Goal: Task Accomplishment & Management: Use online tool/utility

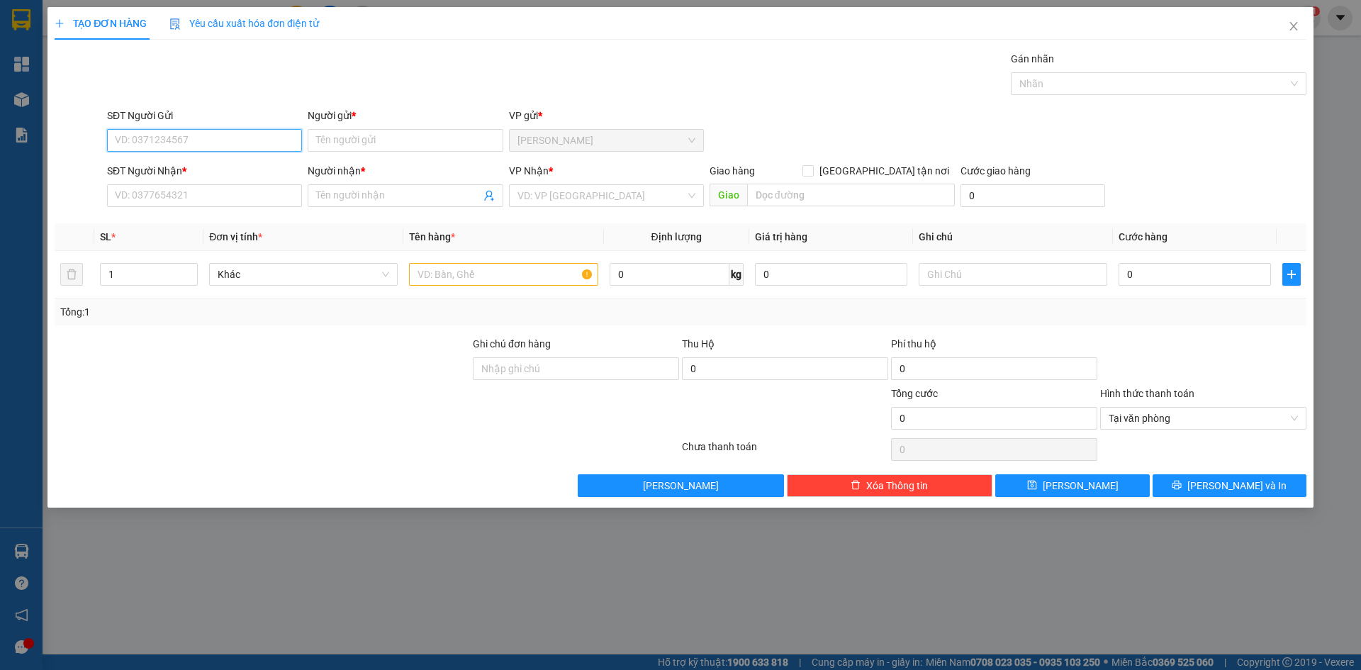
click at [189, 139] on input "SĐT Người Gửi" at bounding box center [204, 140] width 195 height 23
click at [184, 165] on div "0773871560 - CHINH" at bounding box center [205, 169] width 178 height 16
type input "0773871560"
type input "CHINH"
type input "0773871560"
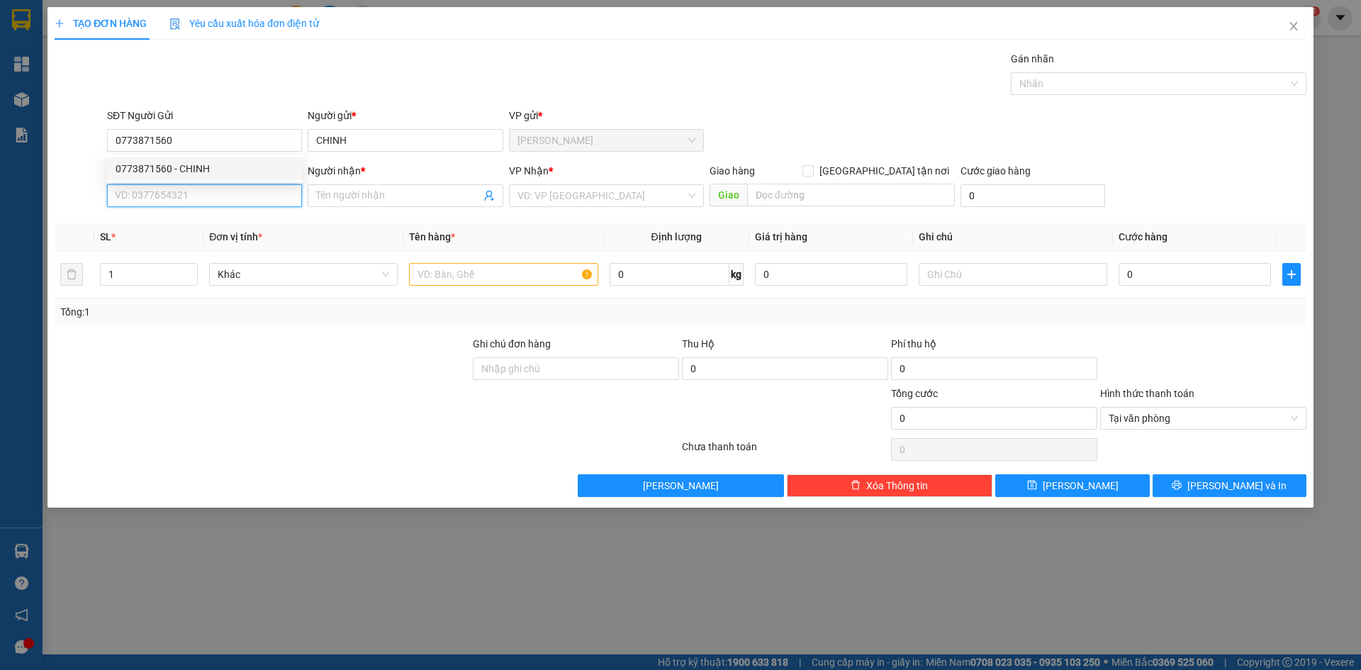
click at [174, 201] on input "SĐT Người Nhận *" at bounding box center [204, 195] width 195 height 23
click at [166, 235] on div "0773871560 - CHINH" at bounding box center [204, 224] width 195 height 23
type input "0773871560"
type input "CHINH"
click at [565, 196] on input "search" at bounding box center [602, 195] width 168 height 21
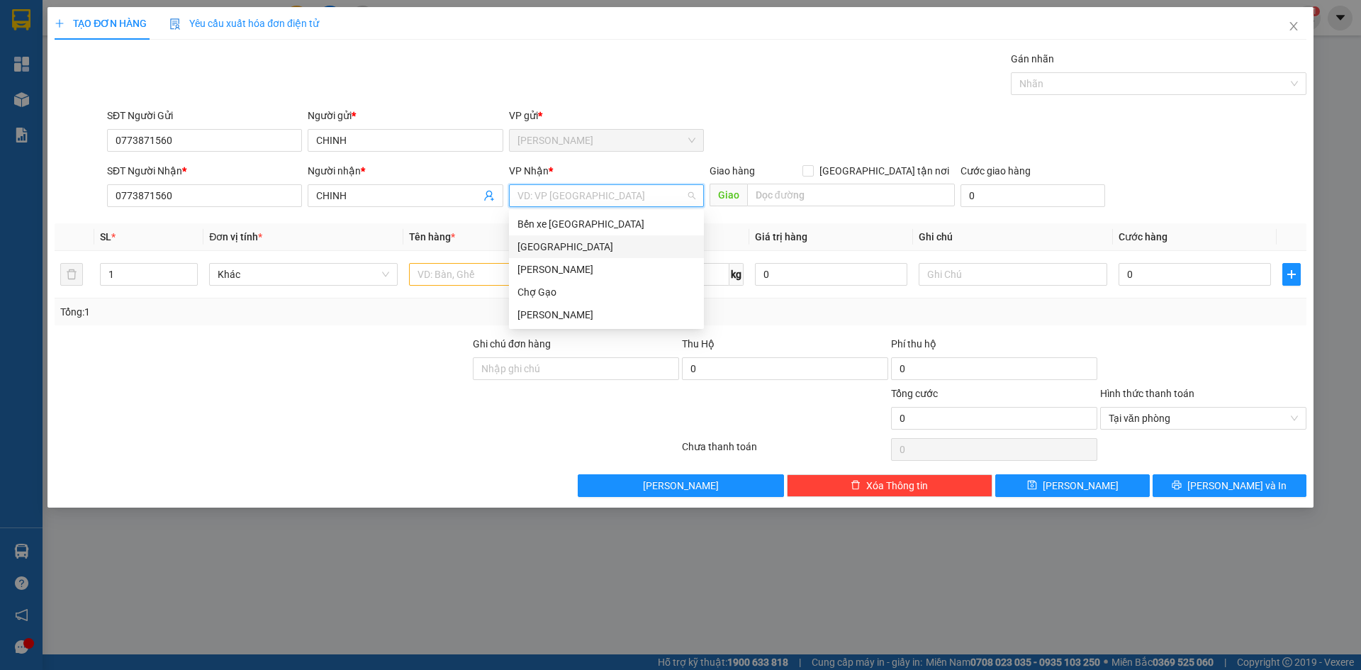
click at [525, 246] on div "[GEOGRAPHIC_DATA]" at bounding box center [607, 247] width 178 height 16
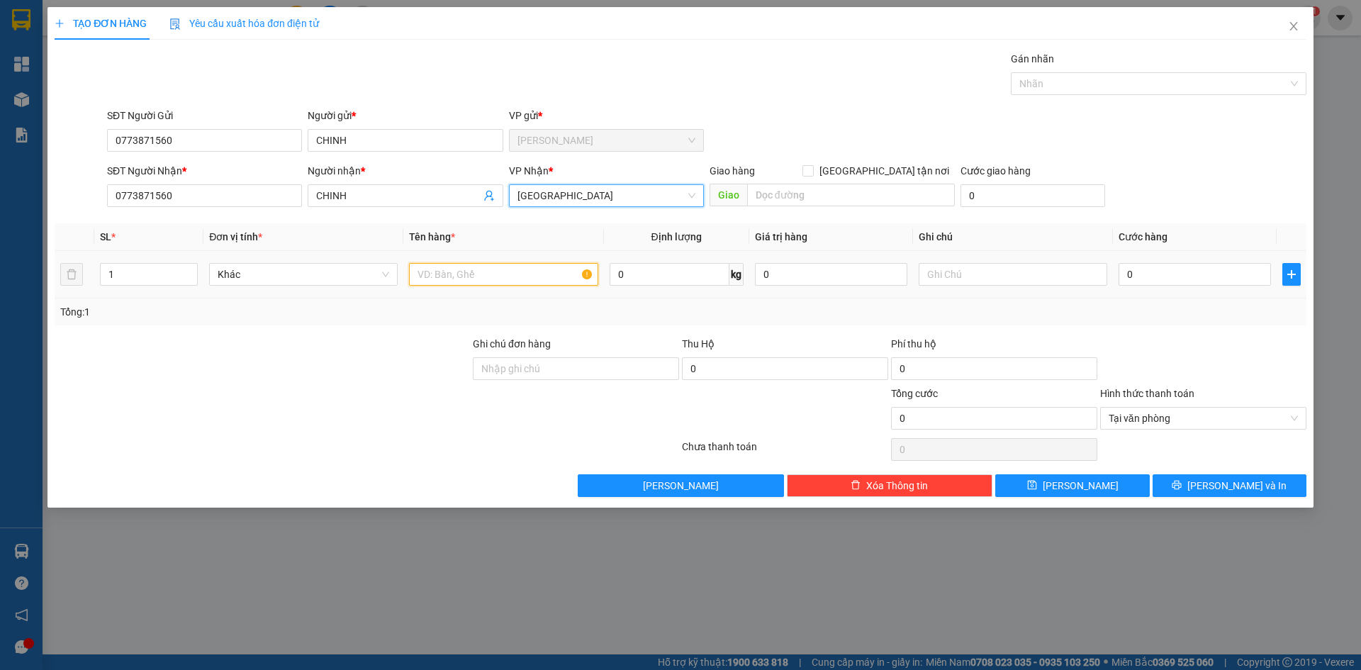
click at [469, 269] on input "text" at bounding box center [503, 274] width 189 height 23
paste input "Á"
type input "2 TNP BÁNH"
click at [1159, 274] on input "0" at bounding box center [1195, 274] width 152 height 23
type input "7"
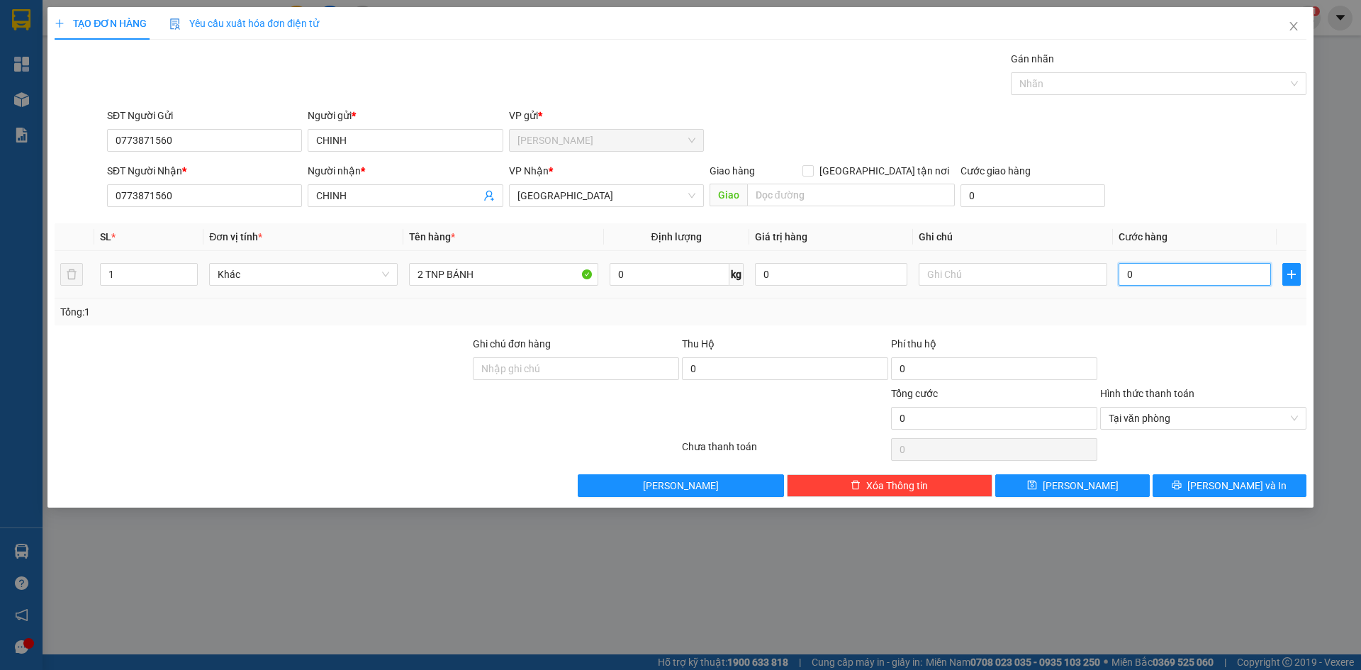
type input "7"
type input "70"
drag, startPoint x: 1293, startPoint y: 416, endPoint x: 1271, endPoint y: 452, distance: 41.7
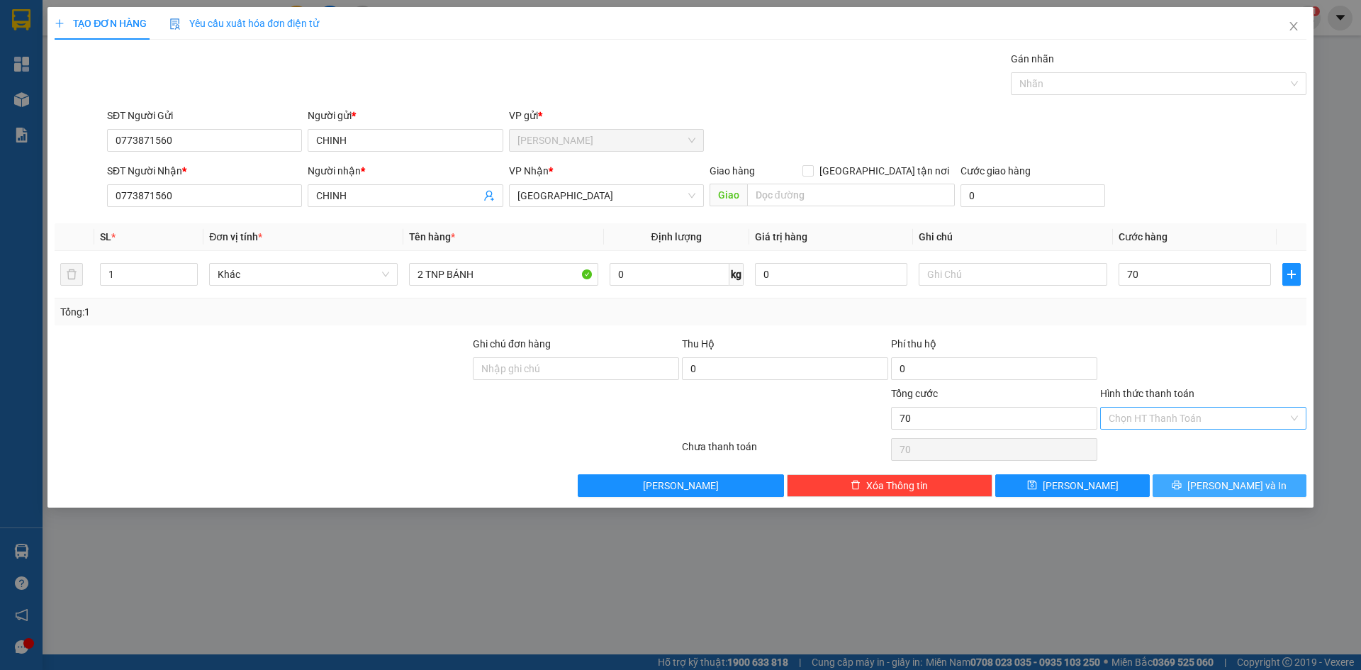
type input "70.000"
click at [1261, 483] on button "[PERSON_NAME] và In" at bounding box center [1230, 485] width 154 height 23
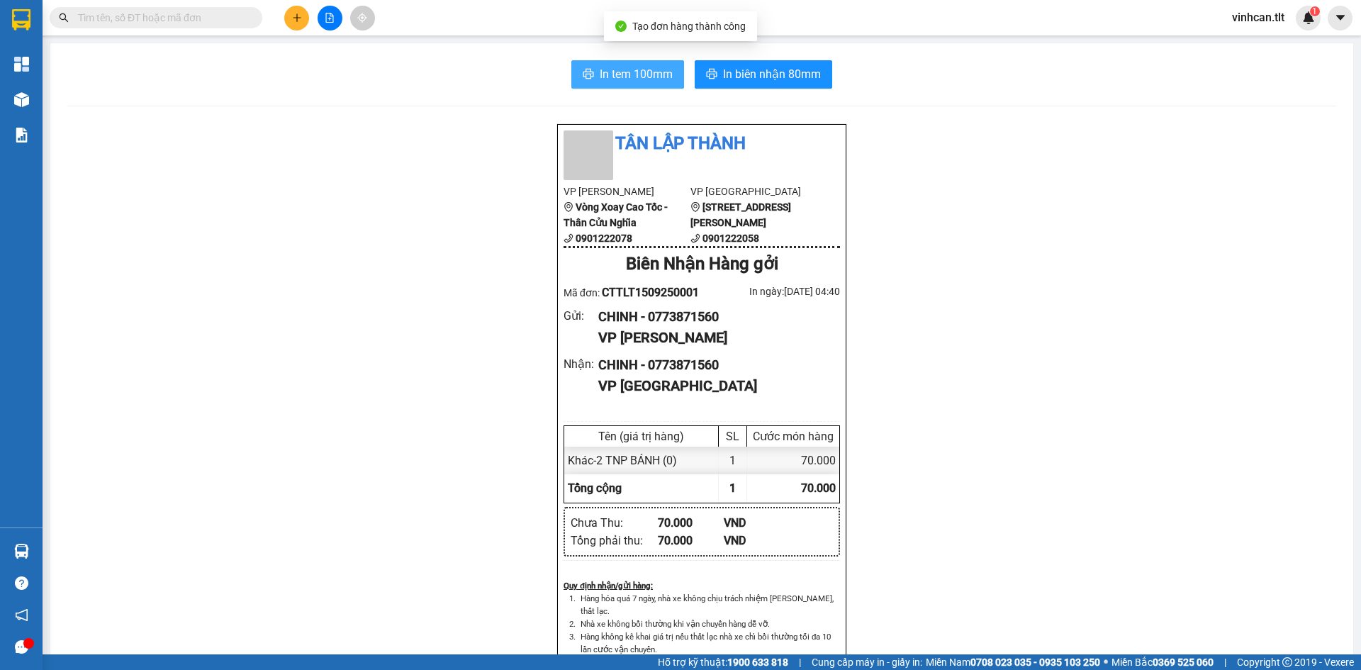
click at [625, 71] on span "In tem 100mm" at bounding box center [636, 74] width 73 height 18
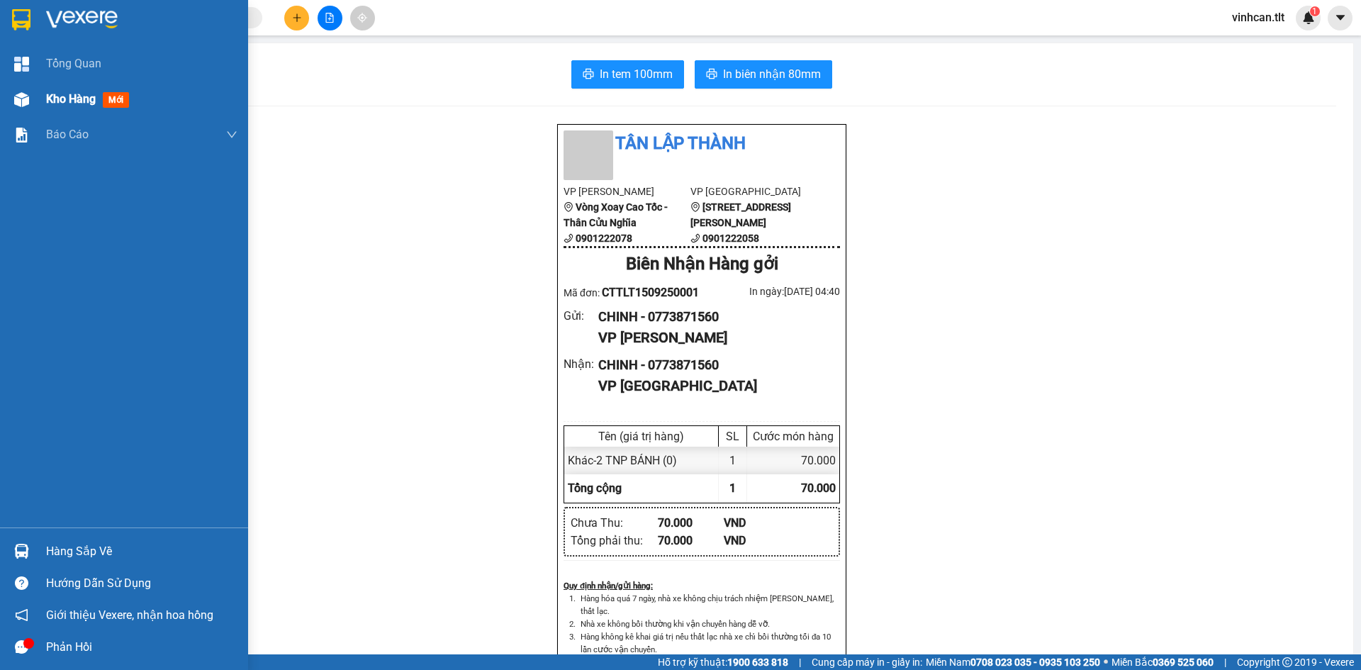
click at [55, 92] on span "Kho hàng" at bounding box center [71, 98] width 50 height 13
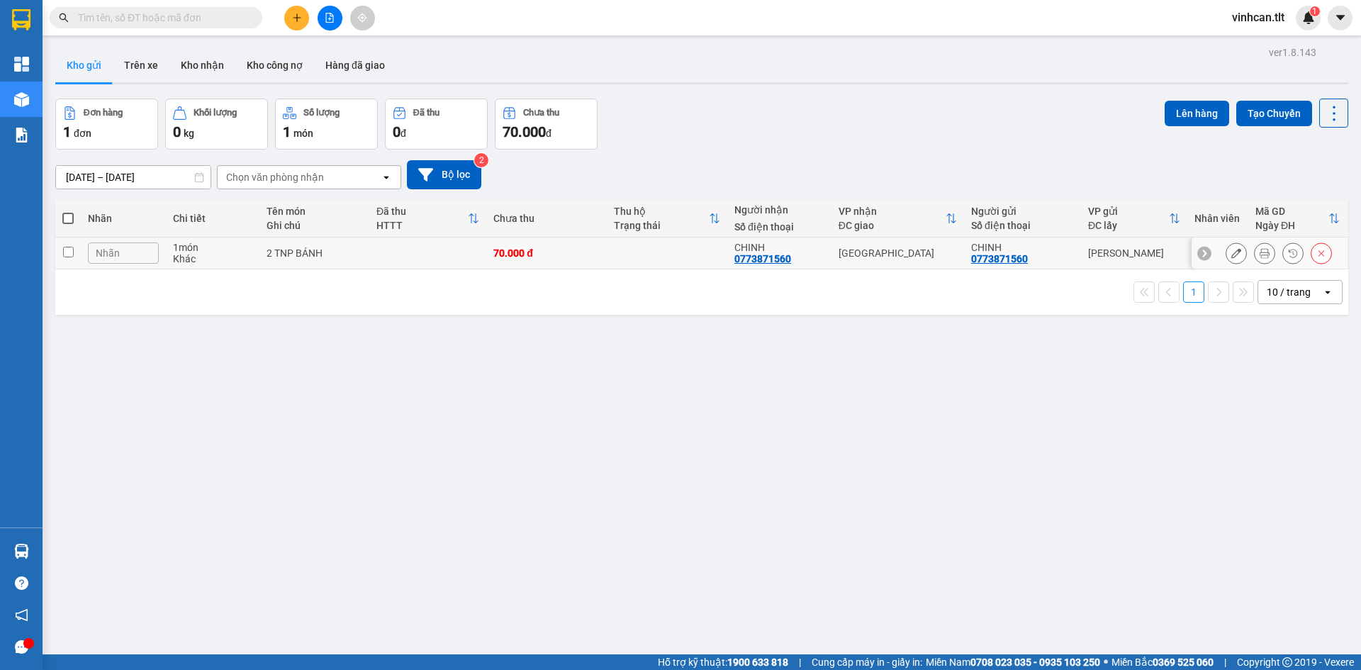
click at [373, 258] on td at bounding box center [427, 254] width 117 height 32
checkbox input "true"
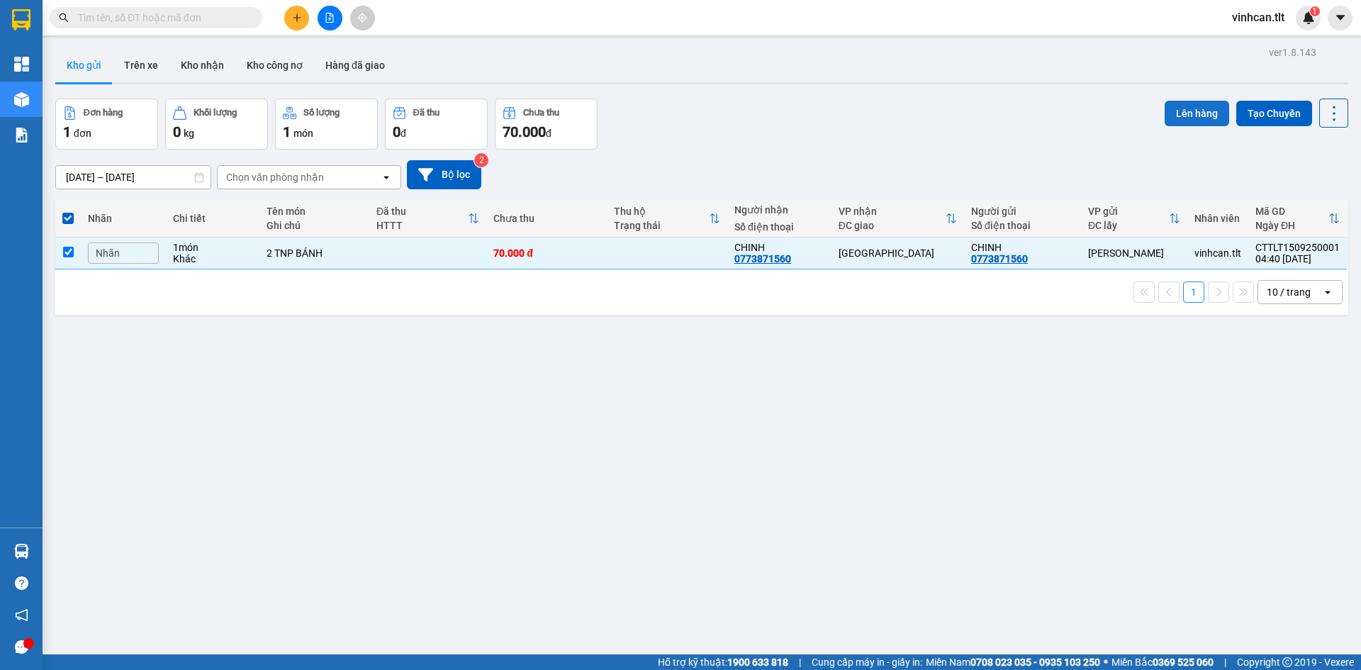
click at [1183, 114] on button "Lên hàng" at bounding box center [1197, 114] width 65 height 26
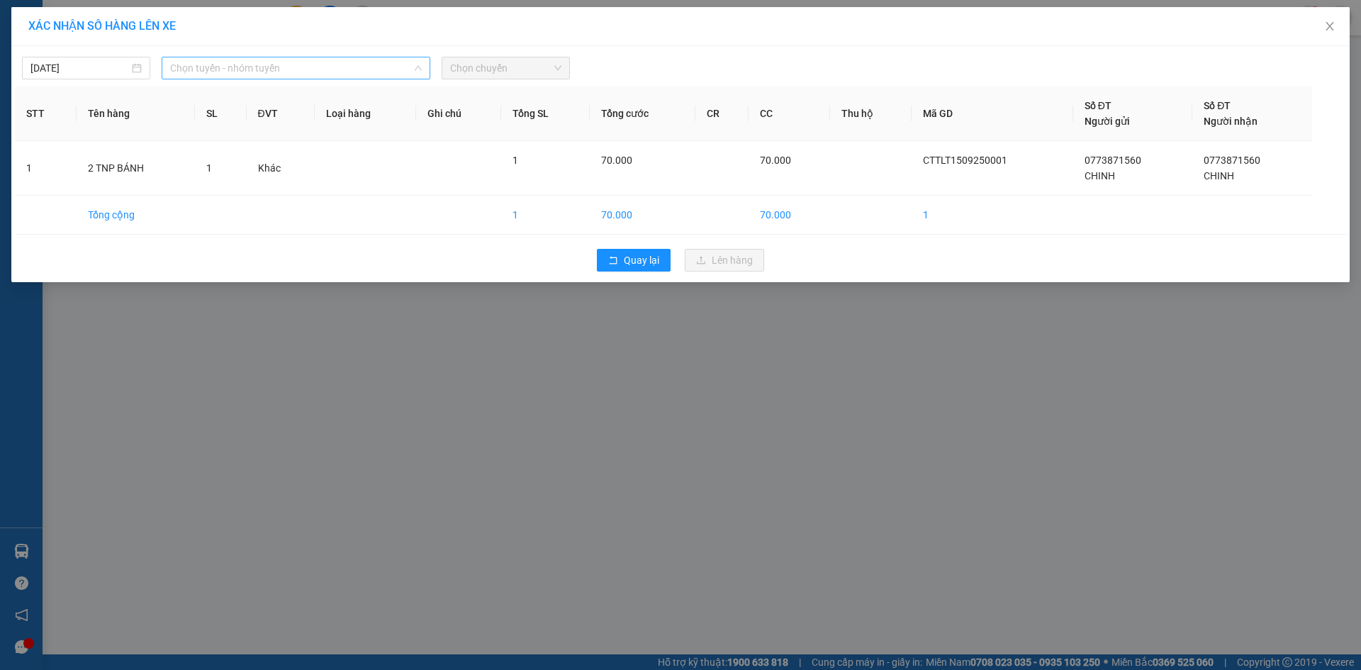
click at [272, 68] on span "Chọn tuyến - nhóm tuyến" at bounding box center [296, 67] width 252 height 21
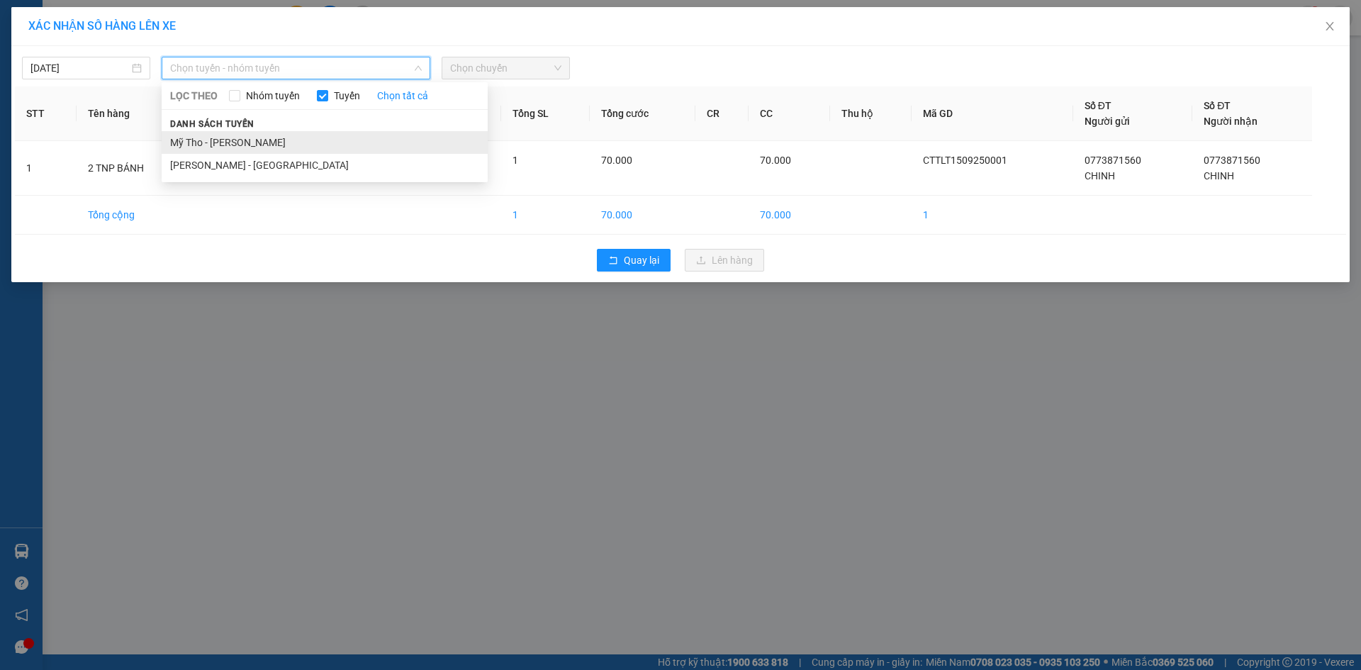
click at [225, 147] on li "Mỹ Tho - [PERSON_NAME]" at bounding box center [325, 142] width 326 height 23
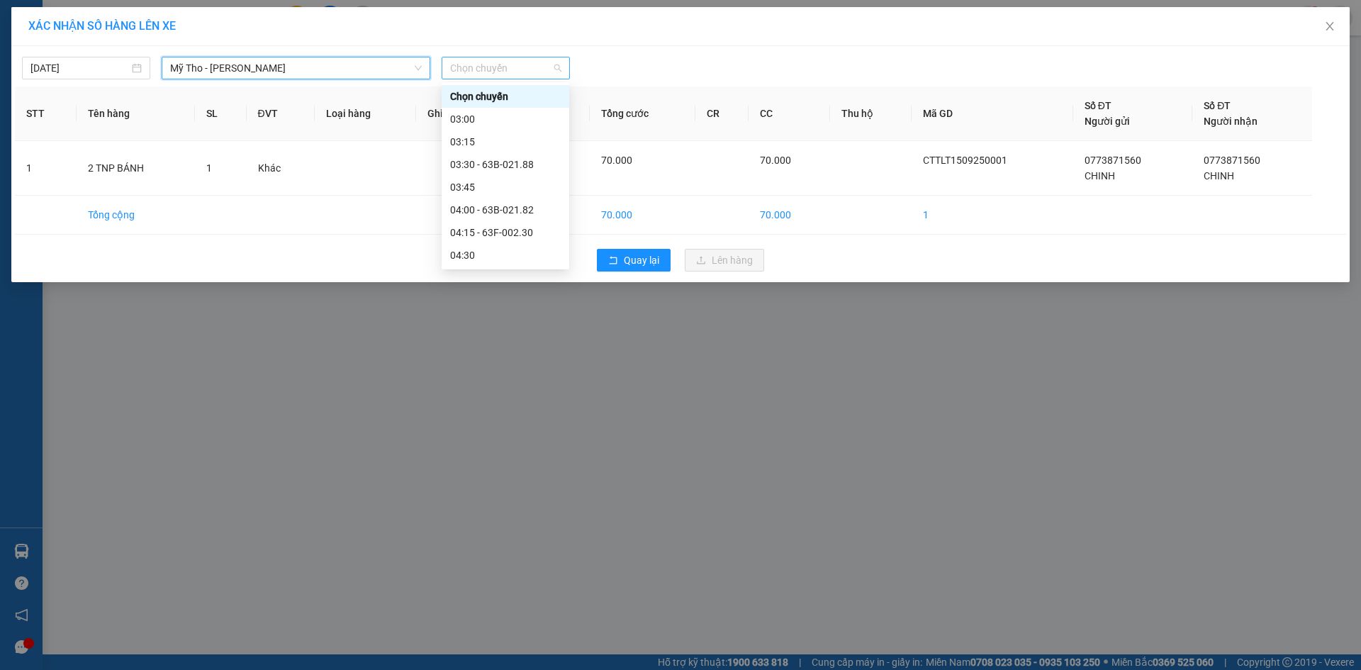
click at [474, 72] on span "Chọn chuyến" at bounding box center [505, 67] width 111 height 21
click at [463, 113] on div "04:30" at bounding box center [505, 114] width 111 height 16
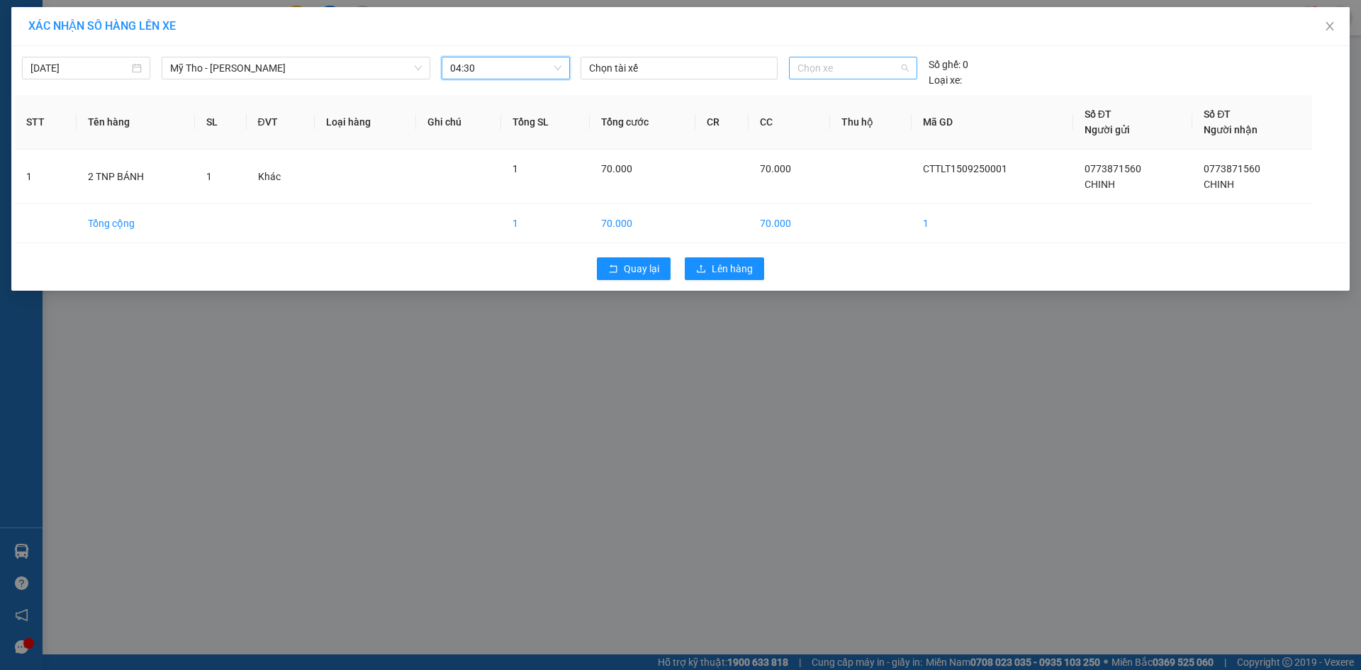
click at [832, 75] on span "Chọn xe" at bounding box center [853, 67] width 111 height 21
type input "246"
click at [840, 101] on div "63F-002.46" at bounding box center [853, 97] width 111 height 16
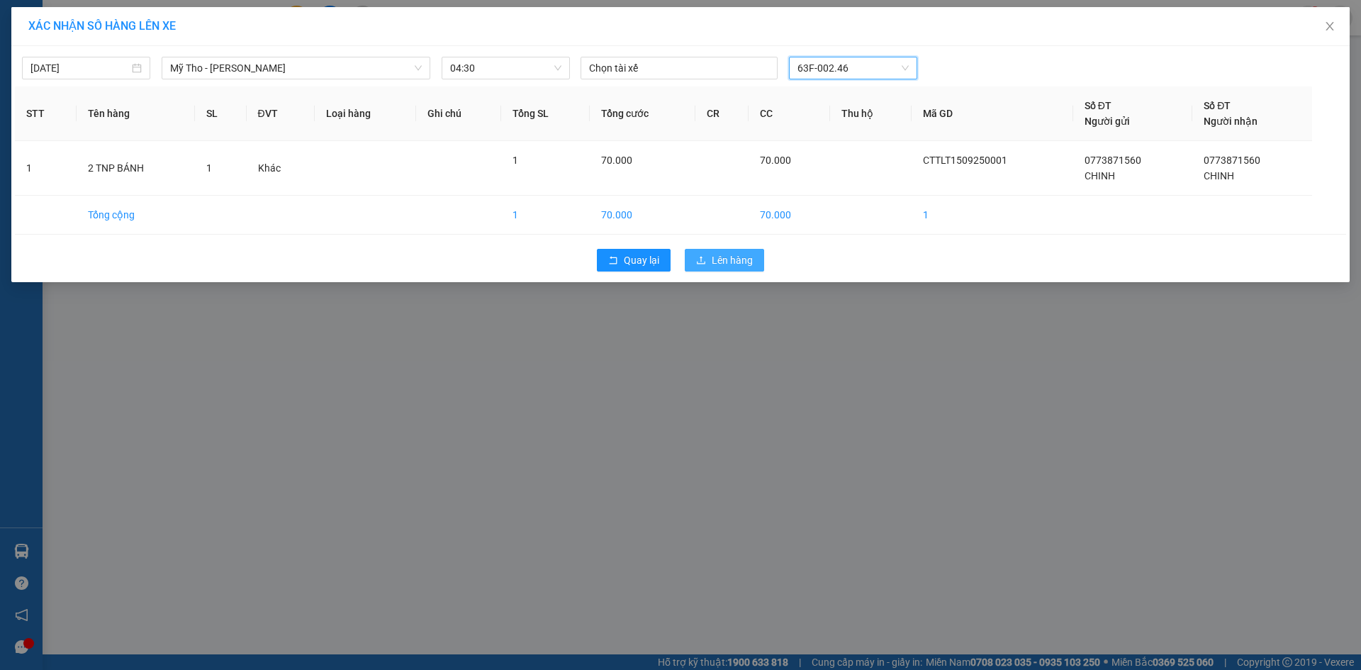
click at [759, 260] on button "Lên hàng" at bounding box center [724, 260] width 79 height 23
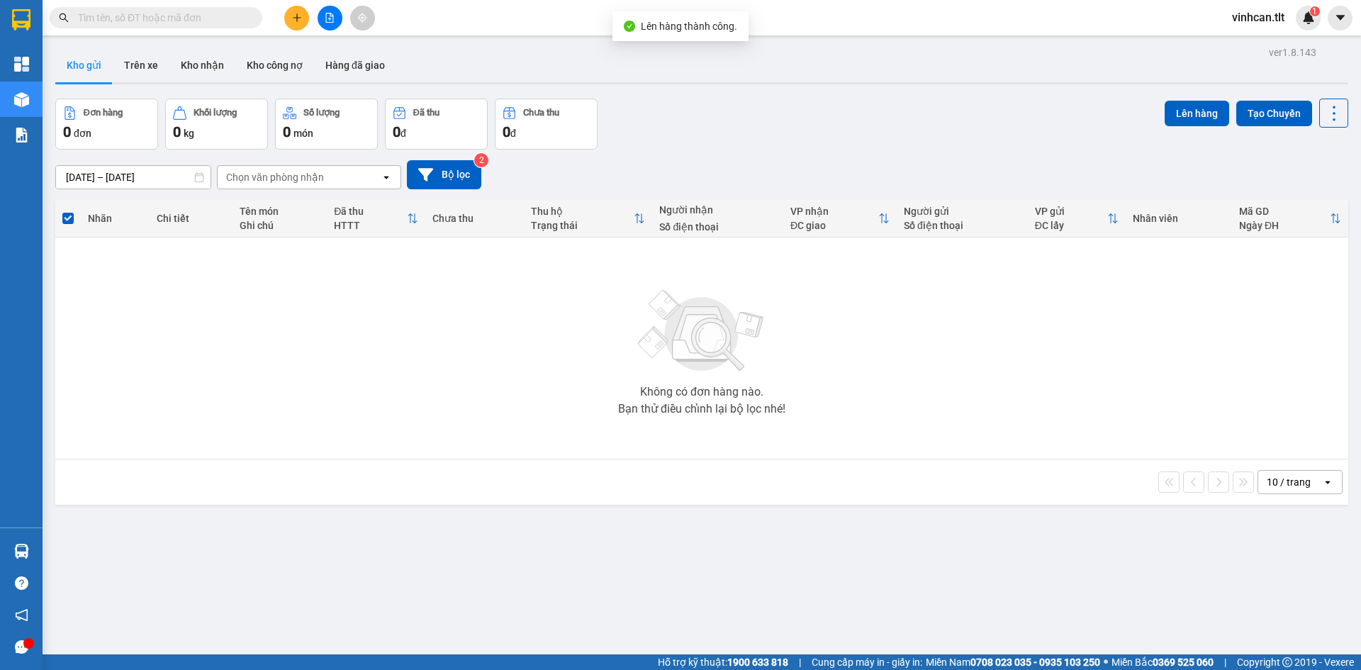
click at [330, 14] on icon "file-add" at bounding box center [330, 18] width 10 height 10
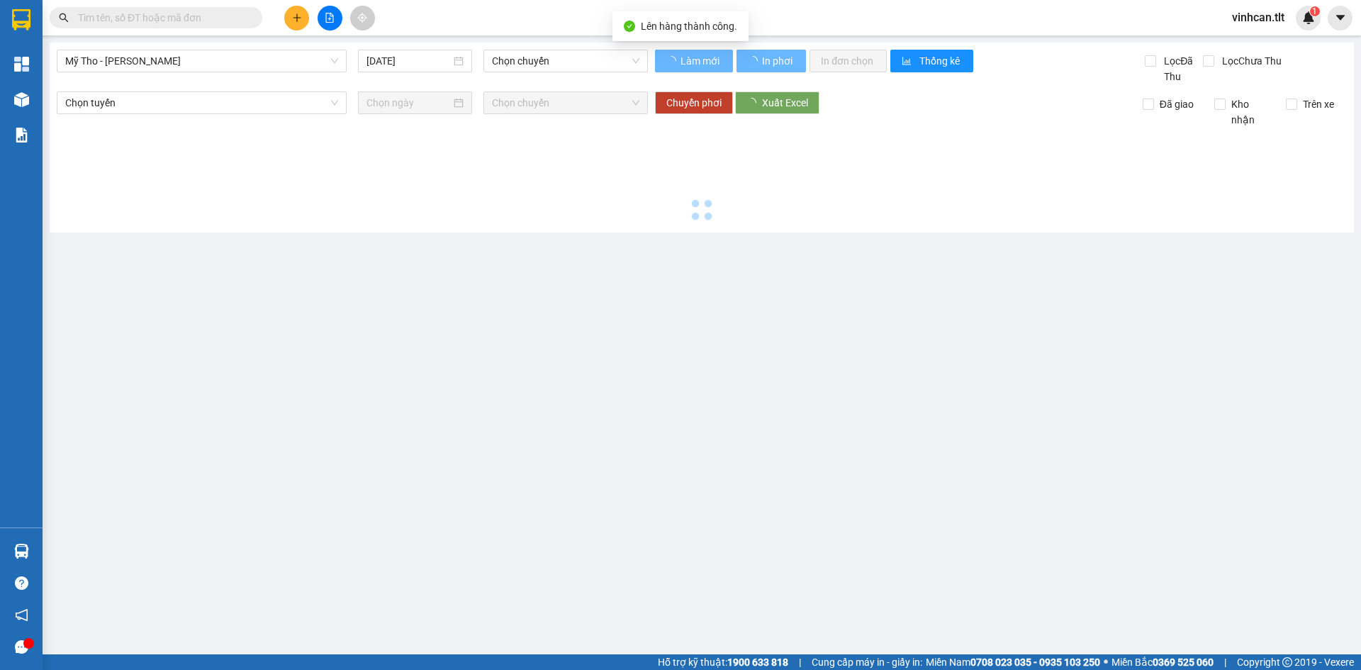
type input "[DATE]"
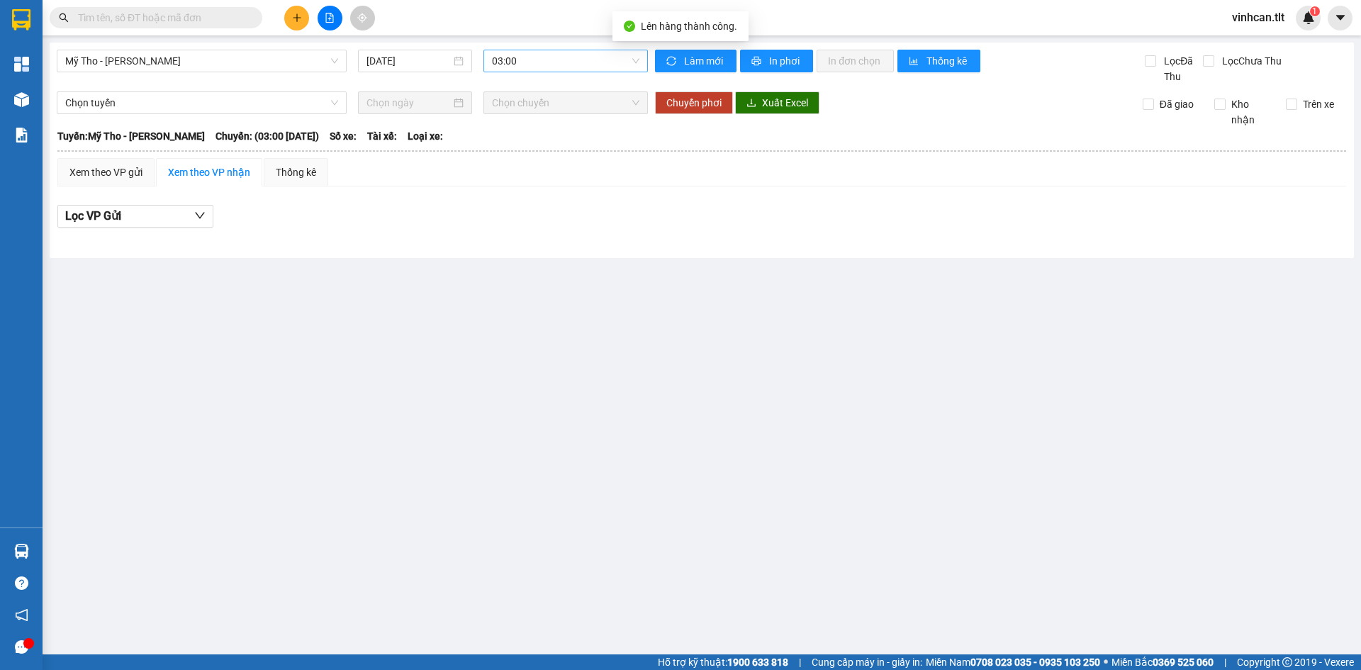
click at [492, 61] on div "03:00" at bounding box center [566, 61] width 165 height 23
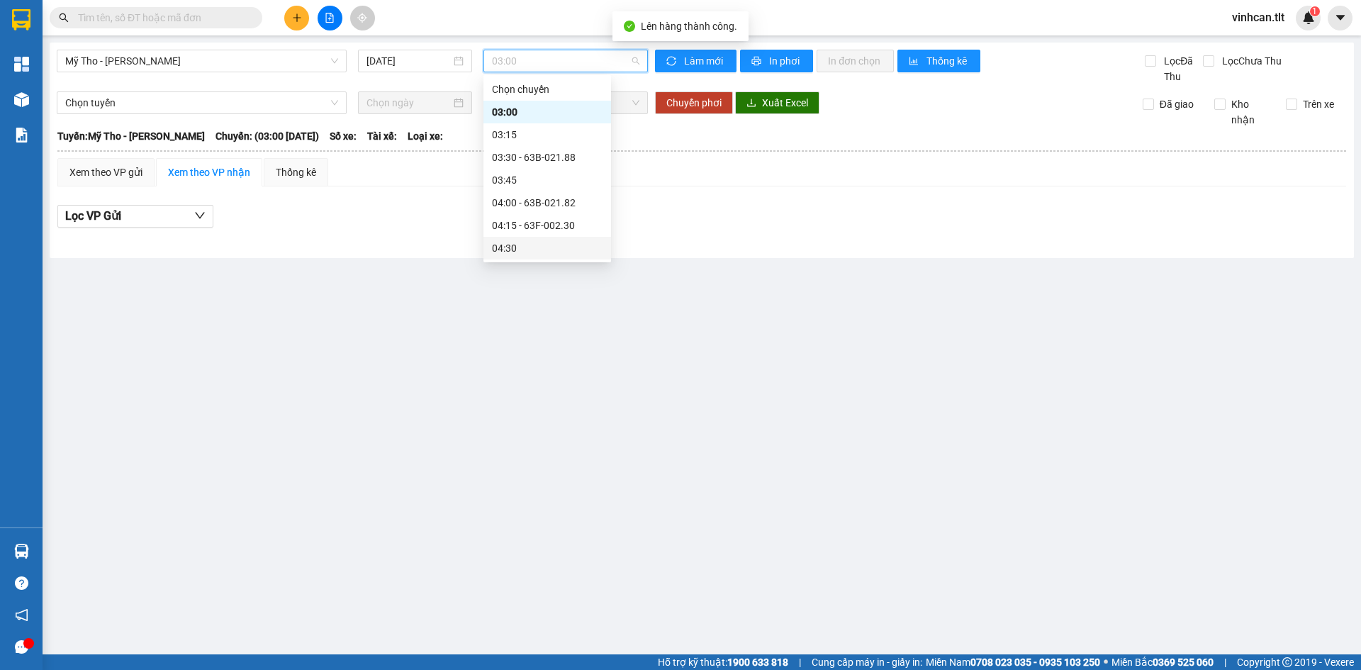
click at [511, 248] on div "04:30" at bounding box center [547, 248] width 111 height 16
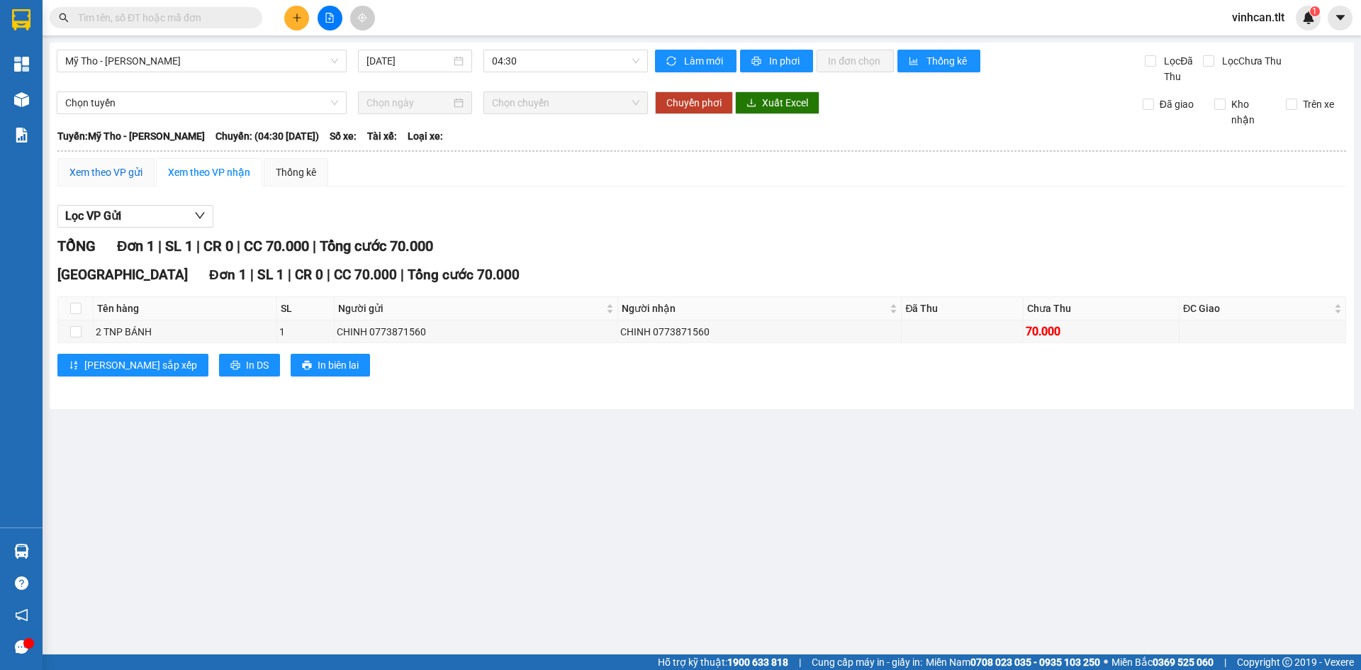
click at [93, 171] on div "Xem theo VP gửi" at bounding box center [105, 173] width 73 height 16
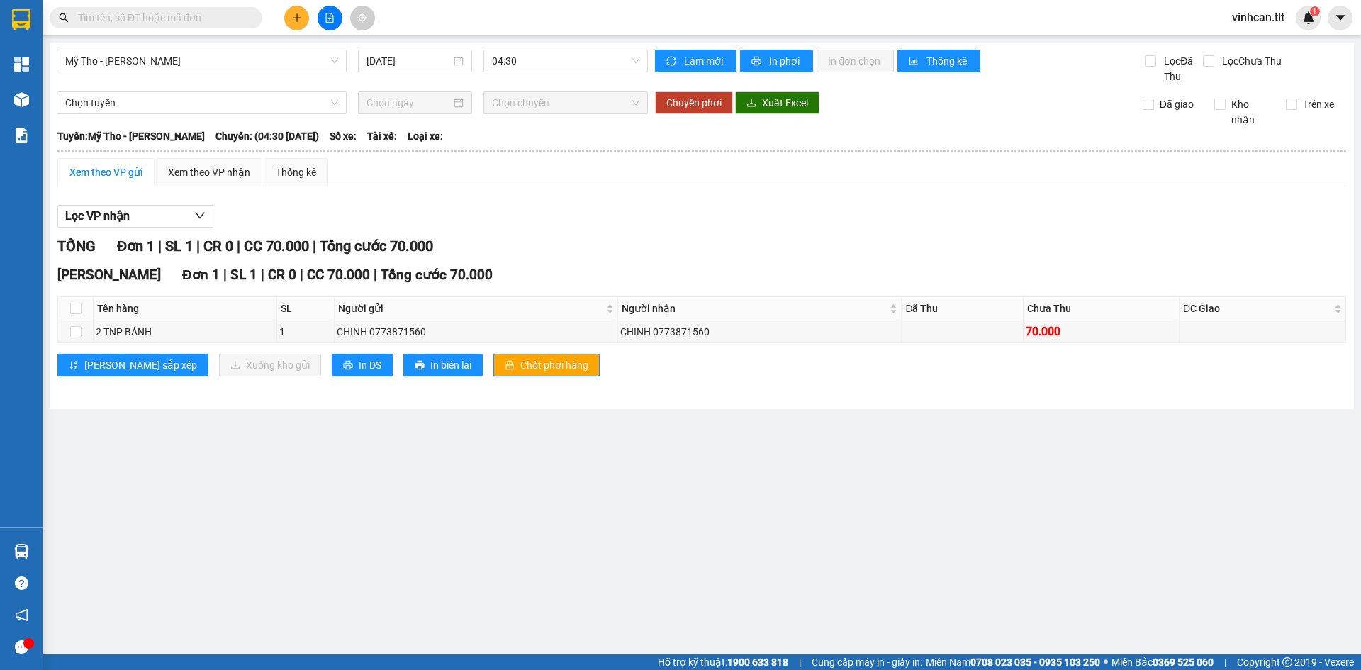
click at [476, 352] on div "Cao Tốc Đơn 1 | SL 1 | CR 0 | CC 70.000 | Tổng cước 70.000 Tên hàng SL Người gử…" at bounding box center [701, 325] width 1289 height 123
click at [520, 361] on span "Chốt phơi hàng" at bounding box center [554, 365] width 68 height 16
click at [195, 179] on div "Xem theo VP nhận" at bounding box center [209, 173] width 82 height 16
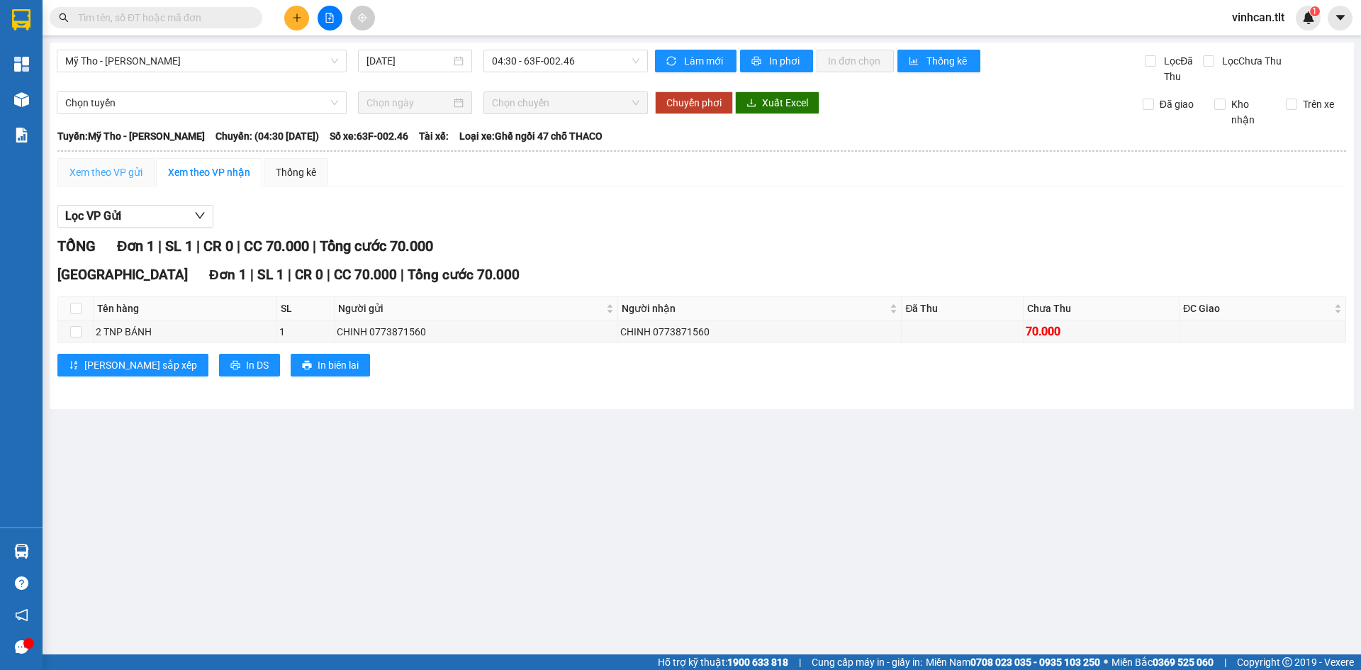
click at [127, 180] on div "Xem theo VP gửi" at bounding box center [105, 172] width 97 height 28
